Goal: Check status

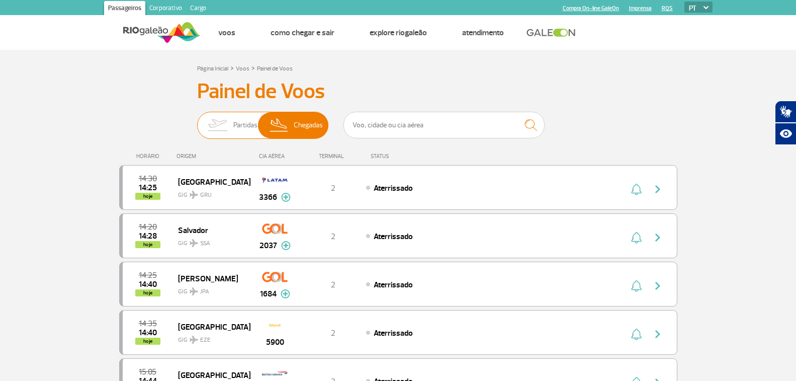
click at [244, 124] on span "Partidas" at bounding box center [245, 125] width 24 height 26
click at [197, 120] on input "Partidas Chegadas" at bounding box center [197, 120] width 0 height 0
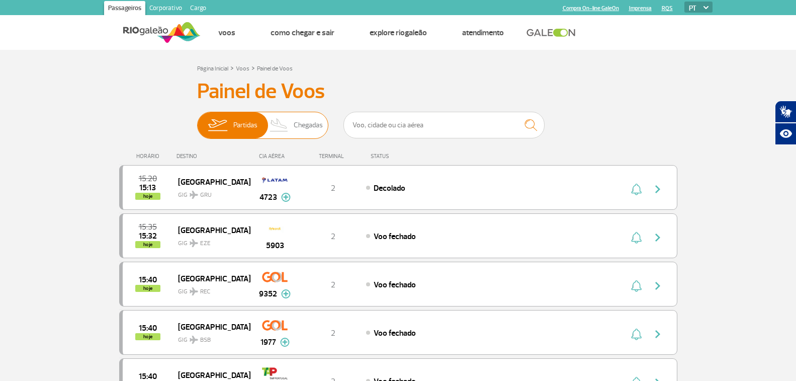
click at [302, 131] on span "Chegadas" at bounding box center [308, 125] width 29 height 26
click at [197, 120] on input "Partidas Chegadas" at bounding box center [197, 120] width 0 height 0
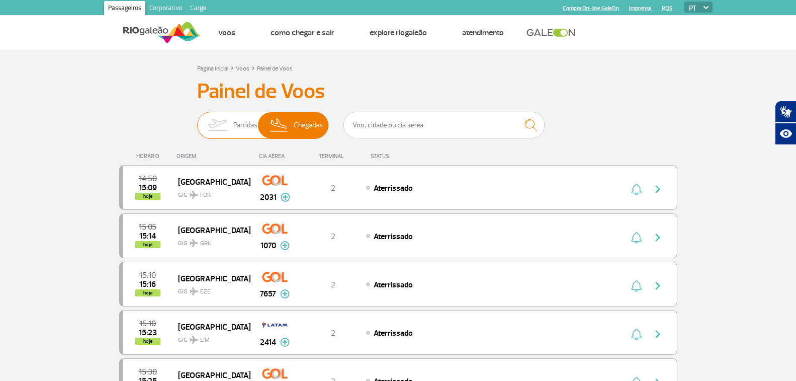
click at [231, 122] on img at bounding box center [218, 125] width 32 height 26
click at [197, 120] on input "Partidas Chegadas" at bounding box center [197, 120] width 0 height 0
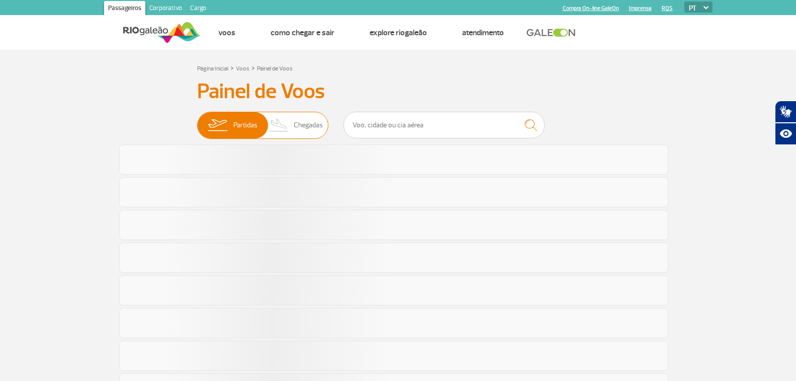
click at [338, 121] on div "Partidas Chegadas" at bounding box center [398, 127] width 402 height 30
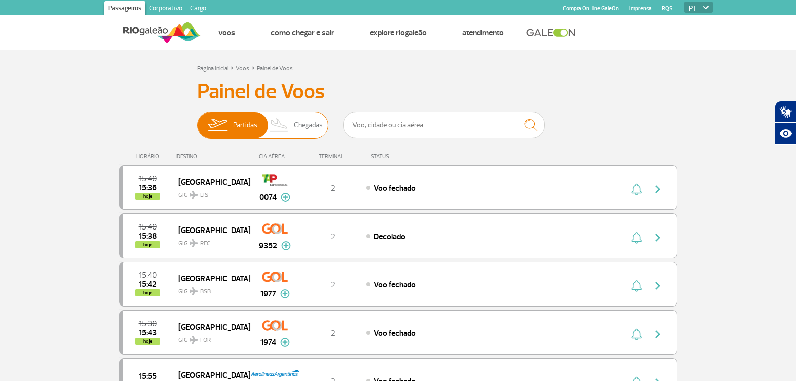
click at [301, 122] on span "Chegadas" at bounding box center [308, 125] width 29 height 26
click at [197, 120] on input "Partidas Chegadas" at bounding box center [197, 120] width 0 height 0
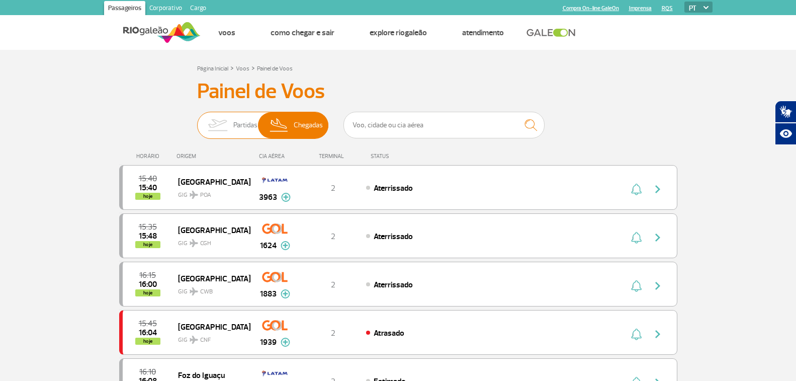
click at [238, 123] on span "Partidas" at bounding box center [245, 125] width 24 height 26
click at [197, 120] on input "Partidas Chegadas" at bounding box center [197, 120] width 0 height 0
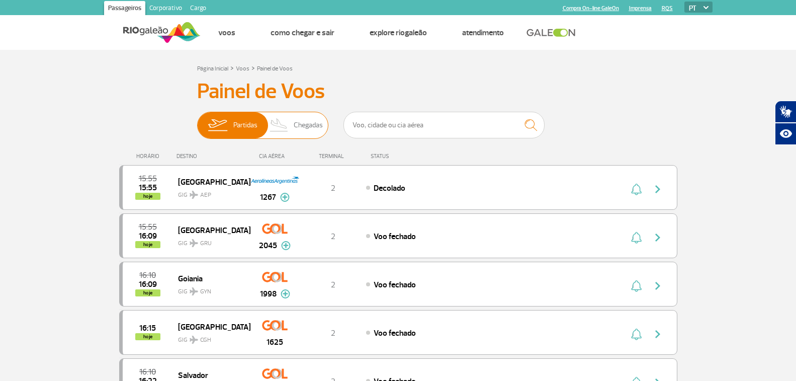
click at [308, 128] on span "Chegadas" at bounding box center [308, 125] width 29 height 26
click at [197, 120] on input "Partidas Chegadas" at bounding box center [197, 120] width 0 height 0
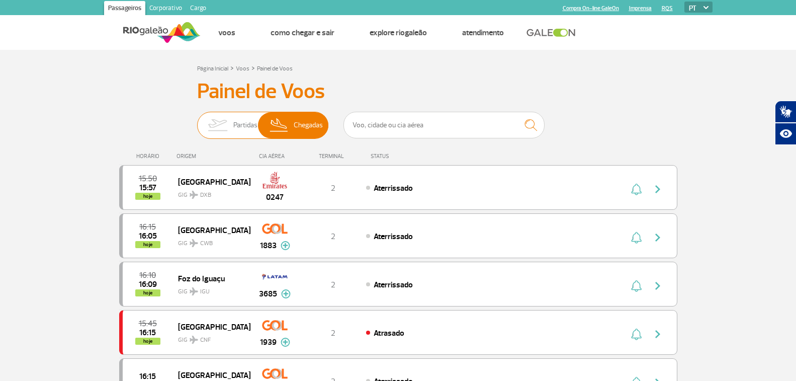
click at [238, 126] on span "Partidas" at bounding box center [245, 125] width 24 height 26
click at [197, 120] on input "Partidas Chegadas" at bounding box center [197, 120] width 0 height 0
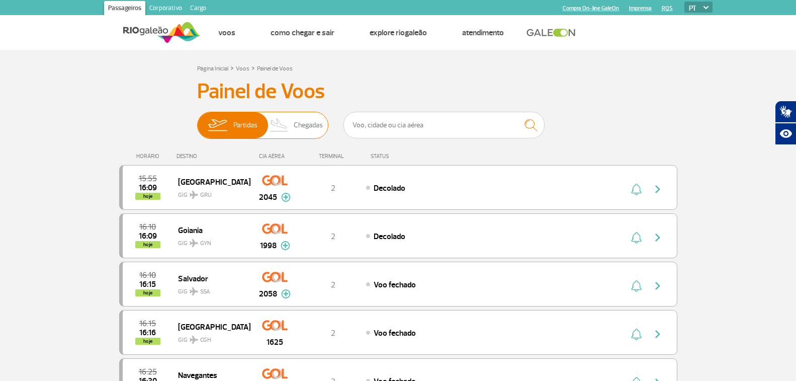
click at [297, 129] on span "Chegadas" at bounding box center [308, 125] width 29 height 26
click at [197, 120] on input "Partidas Chegadas" at bounding box center [197, 120] width 0 height 0
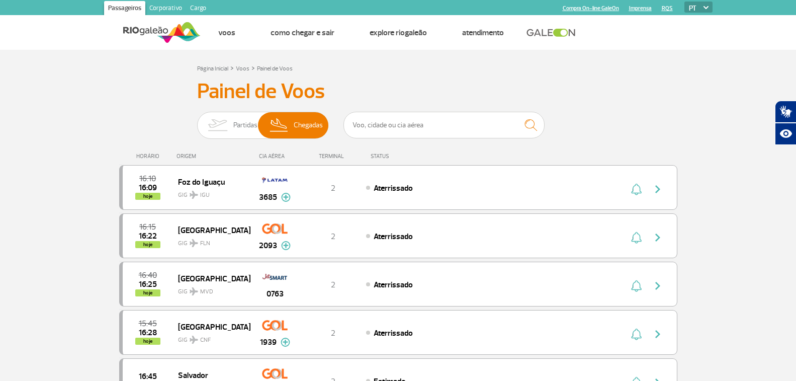
click at [241, 123] on span "Partidas" at bounding box center [245, 125] width 24 height 26
click at [197, 120] on input "Partidas Chegadas" at bounding box center [197, 120] width 0 height 0
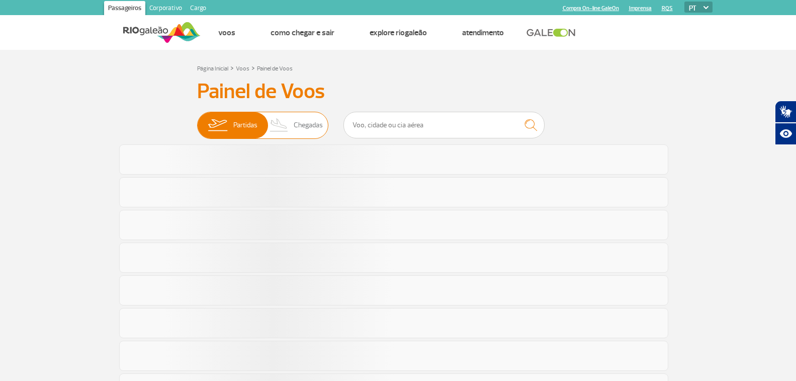
click at [297, 129] on span "Chegadas" at bounding box center [308, 125] width 29 height 26
click at [197, 120] on input "Partidas Chegadas" at bounding box center [197, 120] width 0 height 0
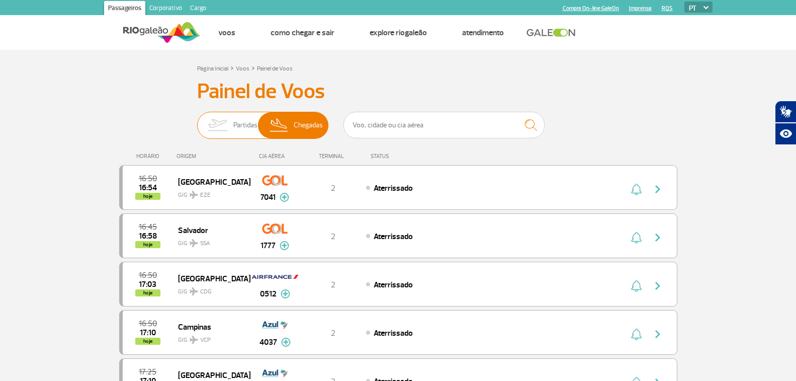
click at [227, 124] on img at bounding box center [218, 125] width 32 height 26
click at [197, 120] on input "Partidas Chegadas" at bounding box center [197, 120] width 0 height 0
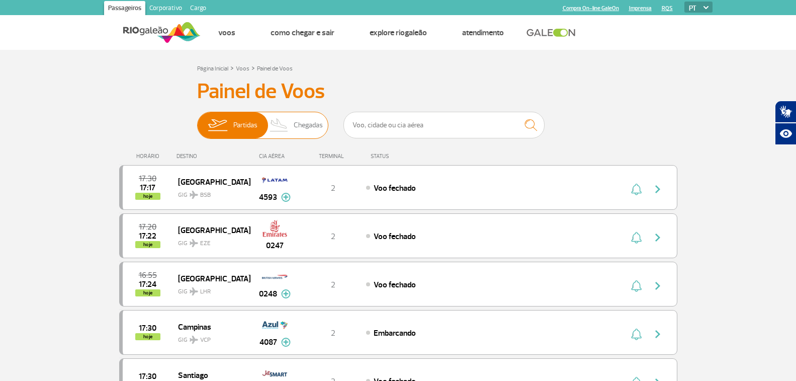
click at [310, 123] on span "Chegadas" at bounding box center [308, 125] width 29 height 26
click at [197, 120] on input "Partidas Chegadas" at bounding box center [197, 120] width 0 height 0
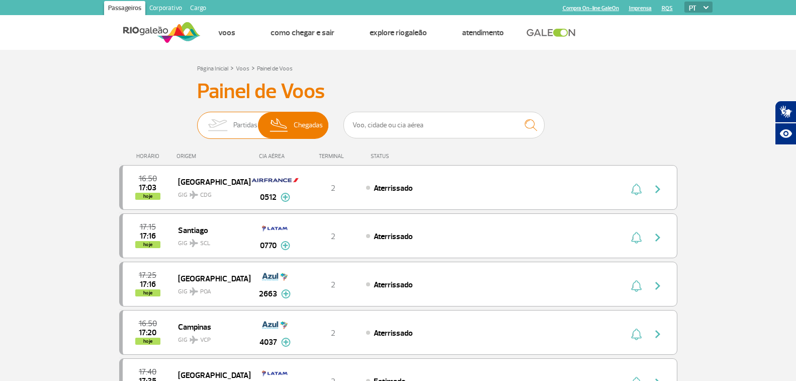
click at [260, 116] on span "Partidas Chegadas" at bounding box center [262, 125] width 131 height 27
click at [197, 120] on input "Partidas Chegadas" at bounding box center [197, 120] width 0 height 0
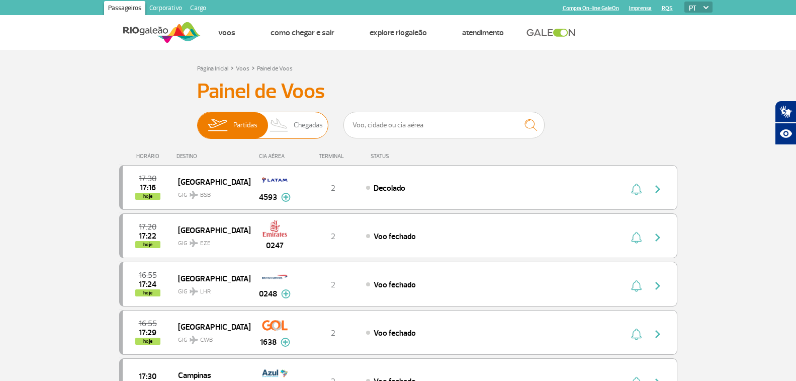
click at [289, 125] on img at bounding box center [280, 125] width 30 height 26
click at [197, 120] on input "Partidas Chegadas" at bounding box center [197, 120] width 0 height 0
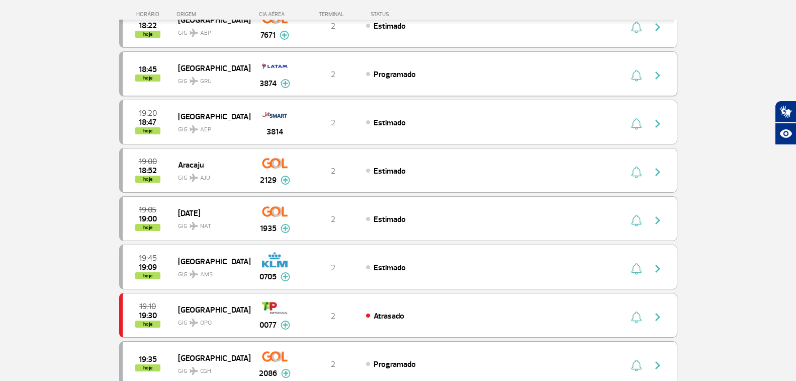
scroll to position [704, 0]
